Goal: Download file/media

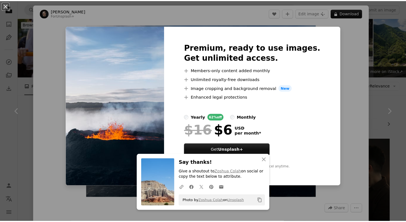
scroll to position [615, 0]
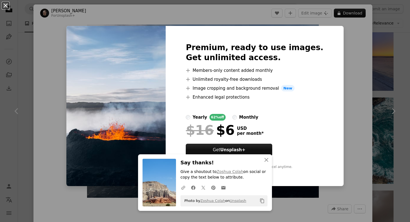
click at [6, 6] on button "An X shape" at bounding box center [5, 5] width 7 height 7
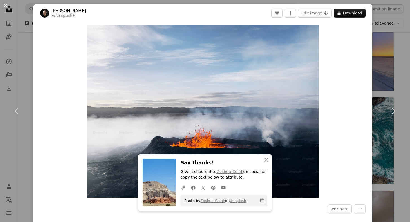
click at [20, 50] on div "An X shape Chevron left Chevron right An X shape Close Say thanks! Give a shout…" at bounding box center [205, 111] width 410 height 222
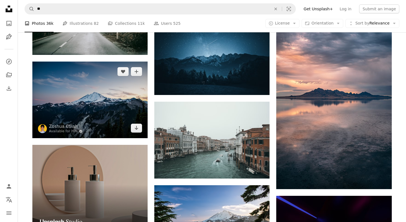
scroll to position [952, 0]
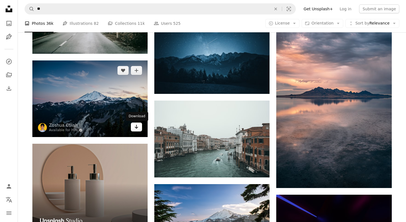
click at [134, 128] on icon "Arrow pointing down" at bounding box center [136, 127] width 4 height 7
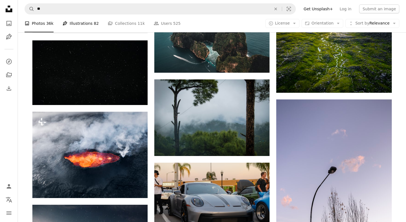
scroll to position [1211, 0]
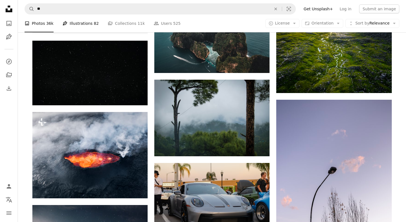
click at [84, 24] on link "Pen Tool Illustrations 82" at bounding box center [80, 23] width 36 height 18
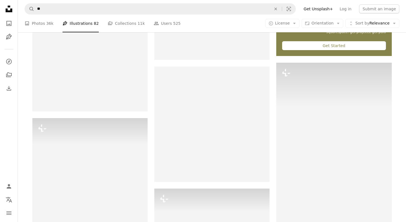
scroll to position [234, 0]
